Goal: Task Accomplishment & Management: Use online tool/utility

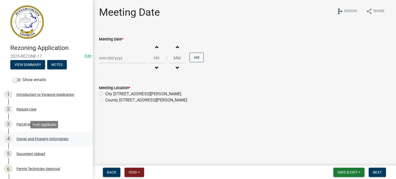
click at [49, 139] on div "Owner and Property Information" at bounding box center [43, 139] width 52 height 4
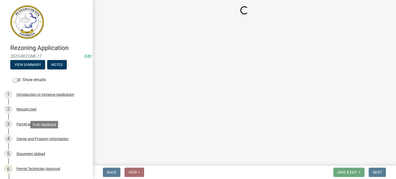
select select "a4366e26-0f82-401b-a682-956e4112ff86"
select select "83394b22-4a11-496c-8e5c-75ade2e72faf"
select select "469c5908-2854-42d5-89ed-bee7fc26529e"
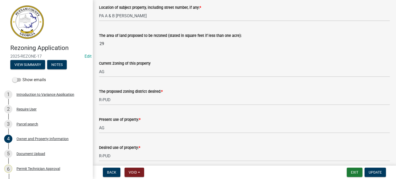
scroll to position [271, 0]
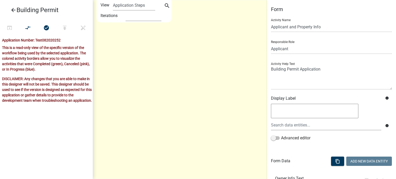
scroll to position [47, 0]
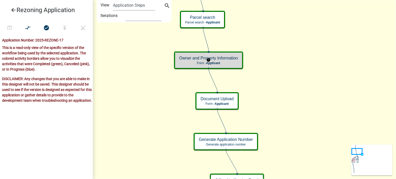
click at [223, 59] on h5 "Owner and Property Information" at bounding box center [208, 58] width 59 height 5
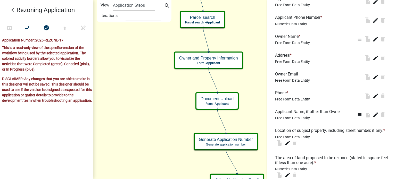
scroll to position [219, 0]
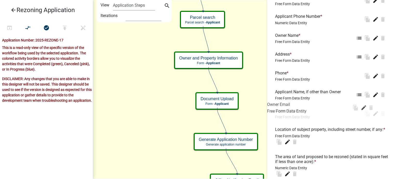
drag, startPoint x: 334, startPoint y: 70, endPoint x: 319, endPoint y: 161, distance: 91.5
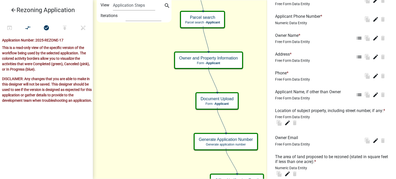
click at [322, 112] on h6 "Location of subject property, including street number, if any: *" at bounding box center [331, 110] width 112 height 5
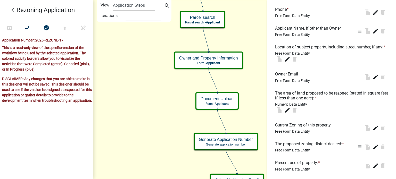
scroll to position [288, 0]
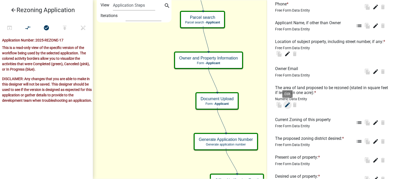
click at [289, 108] on icon "edit" at bounding box center [288, 105] width 6 height 6
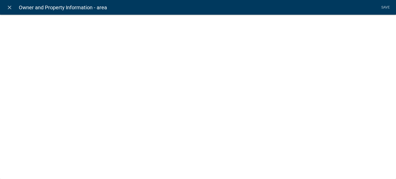
select select "numeric-data"
select select "1: Object"
select select "9: Object"
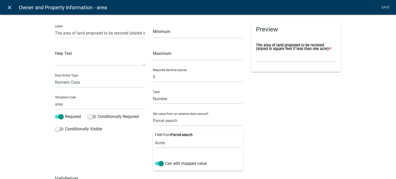
click at [10, 6] on icon "close" at bounding box center [9, 7] width 6 height 6
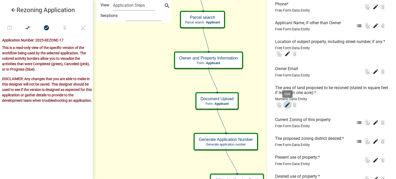
click at [288, 108] on icon "edit" at bounding box center [288, 105] width 6 height 6
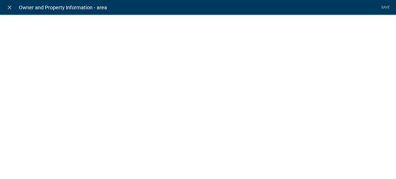
select select "numeric-data"
select select "1: Object"
select select "9: Object"
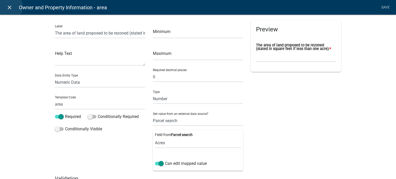
click at [10, 7] on icon "close" at bounding box center [9, 7] width 6 height 6
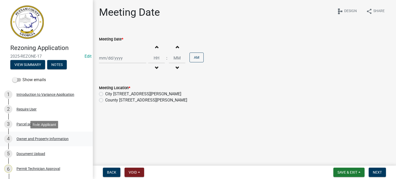
click at [50, 140] on div "Owner and Property Information" at bounding box center [43, 139] width 52 height 4
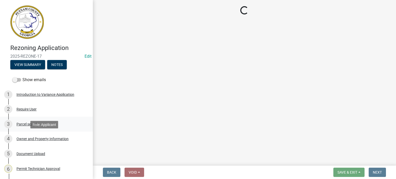
select select "a4366e26-0f82-401b-a682-956e4112ff86"
select select "83394b22-4a11-496c-8e5c-75ade2e72faf"
select select "469c5908-2854-42d5-89ed-bee7fc26529e"
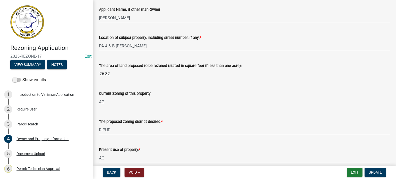
scroll to position [240, 0]
